Goal: Check status: Check status

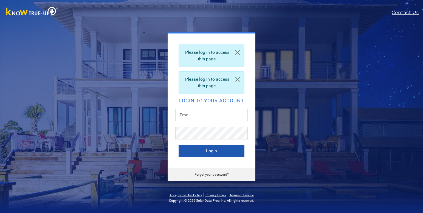
type input "[EMAIL_ADDRESS][DOMAIN_NAME]"
click at [232, 149] on button "Login" at bounding box center [212, 151] width 66 height 12
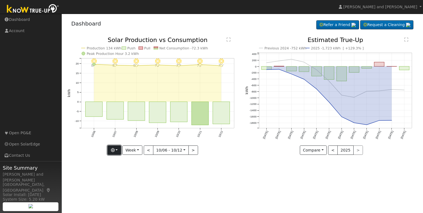
click at [114, 148] on icon "button" at bounding box center [113, 150] width 4 height 4
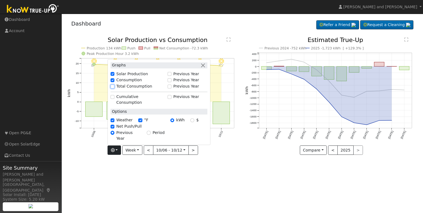
click at [114, 88] on input "Total Consumption" at bounding box center [113, 87] width 4 height 4
checkbox input "true"
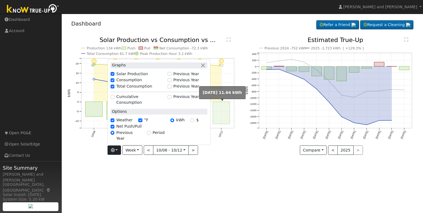
click at [218, 106] on rect "onclick=""" at bounding box center [221, 113] width 17 height 22
type input "2025-10-12"
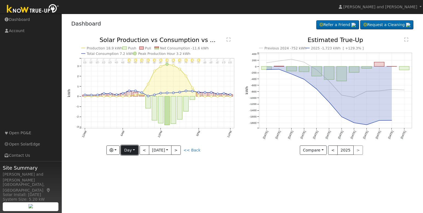
click at [131, 150] on button "Day" at bounding box center [129, 149] width 17 height 9
click at [135, 176] on link "Month" at bounding box center [140, 177] width 38 height 8
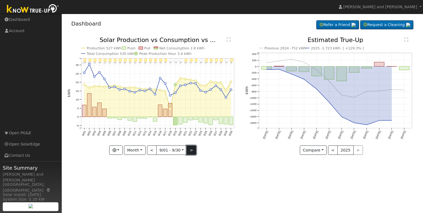
click at [193, 151] on button ">" at bounding box center [192, 149] width 10 height 9
type input "2025-10-01"
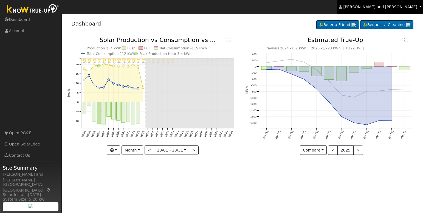
click at [413, 8] on span "Michael and Connie Harris" at bounding box center [381, 7] width 74 height 4
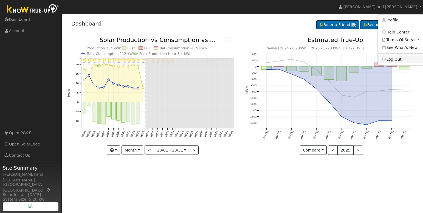
click at [398, 57] on link "Log Out" at bounding box center [400, 59] width 45 height 8
